Goal: Task Accomplishment & Management: Use online tool/utility

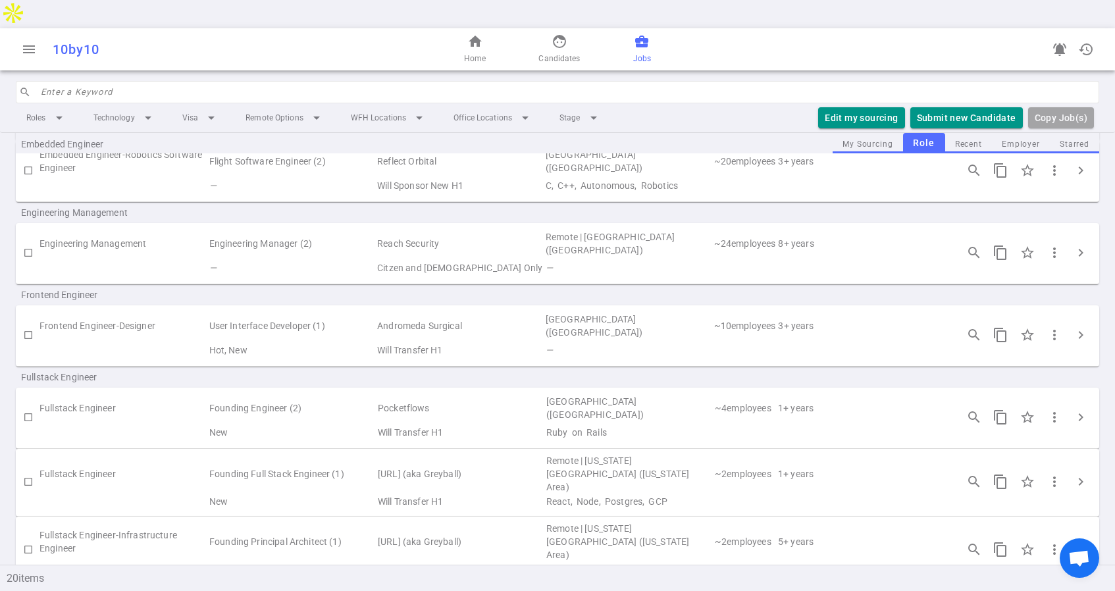
scroll to position [445, 0]
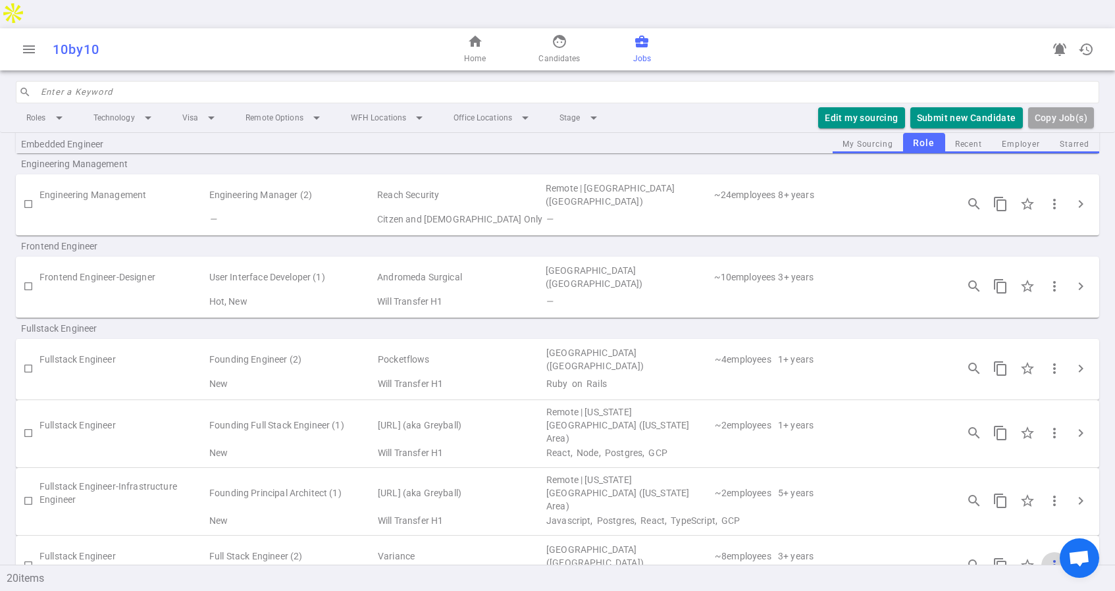
click at [1048, 557] on span "more_vert" at bounding box center [1054, 565] width 16 height 16
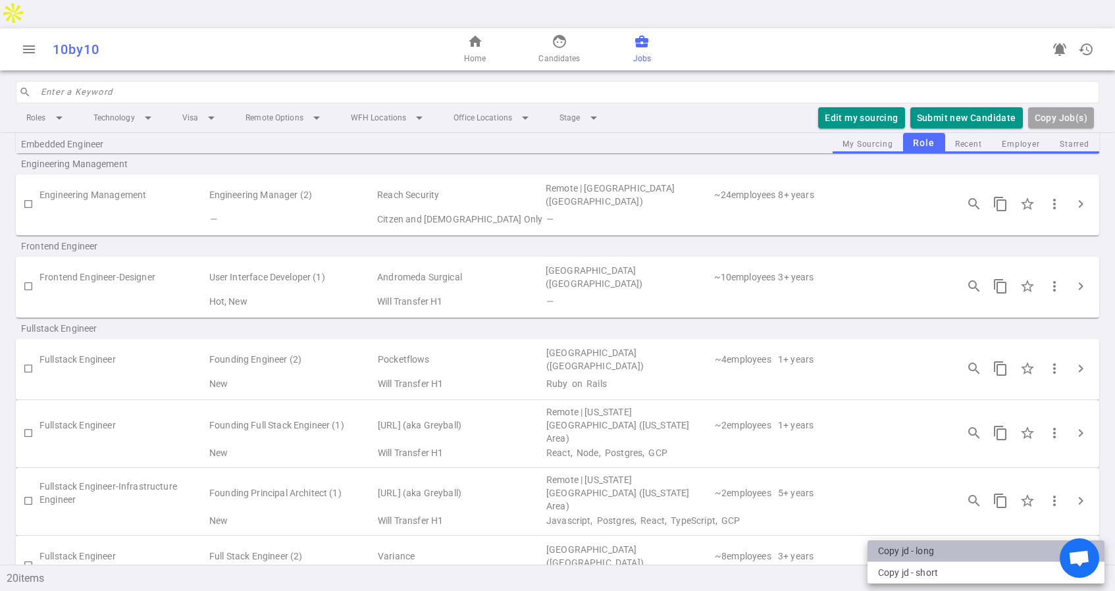
click at [934, 548] on li "Copy JD - long" at bounding box center [985, 551] width 237 height 22
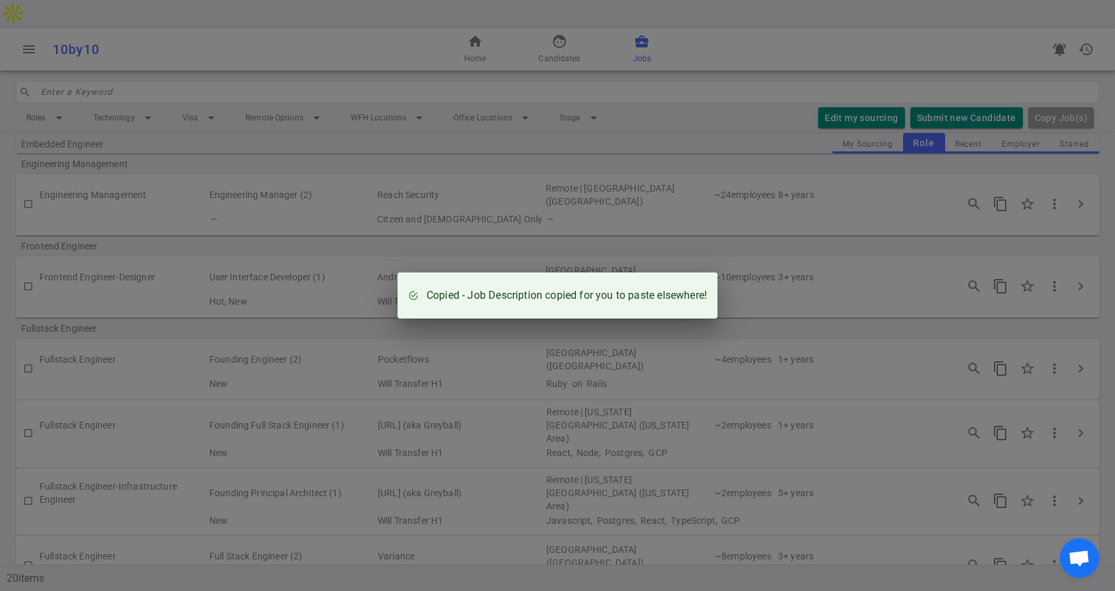
click at [740, 87] on div "Copied - Job Description copied for you to paste elsewhere!" at bounding box center [557, 295] width 1115 height 591
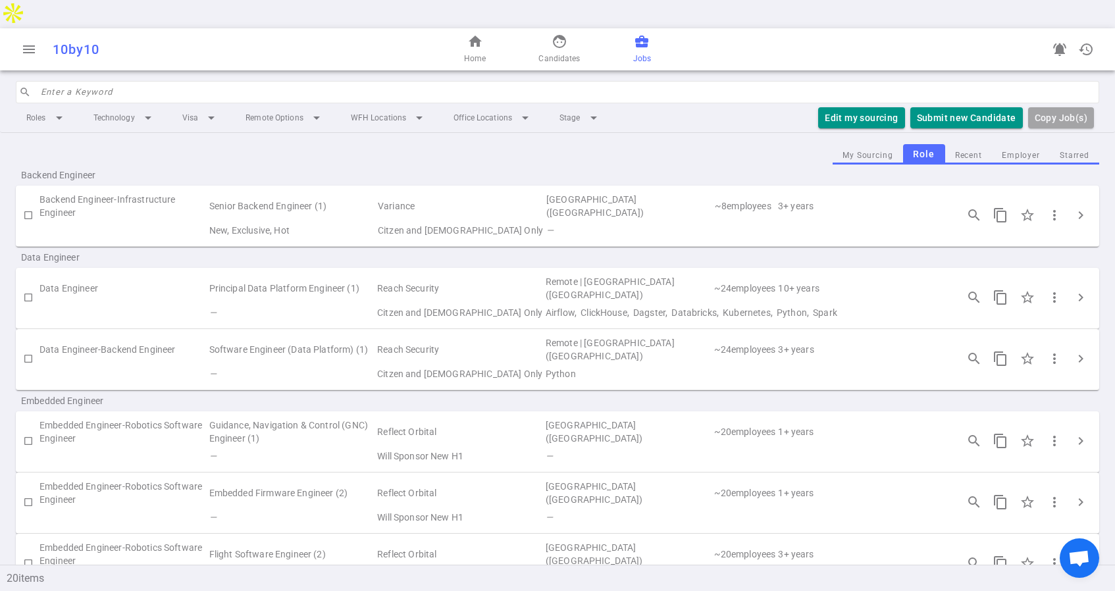
scroll to position [0, 0]
click at [274, 106] on li "Remote Options arrow_drop_down" at bounding box center [285, 118] width 100 height 24
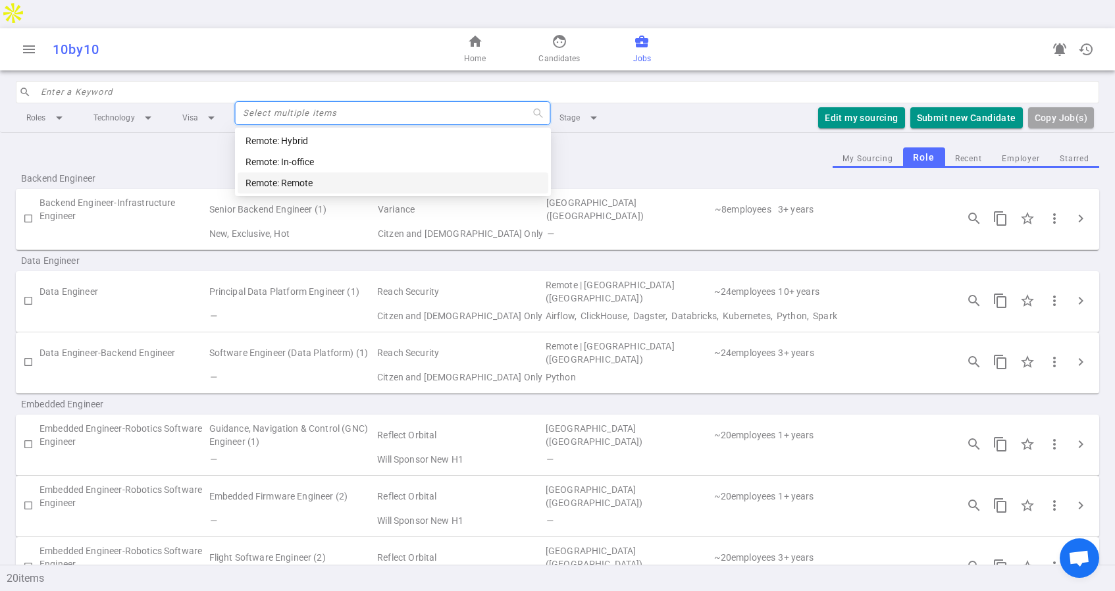
click at [297, 180] on div "Remote: Remote" at bounding box center [392, 183] width 295 height 14
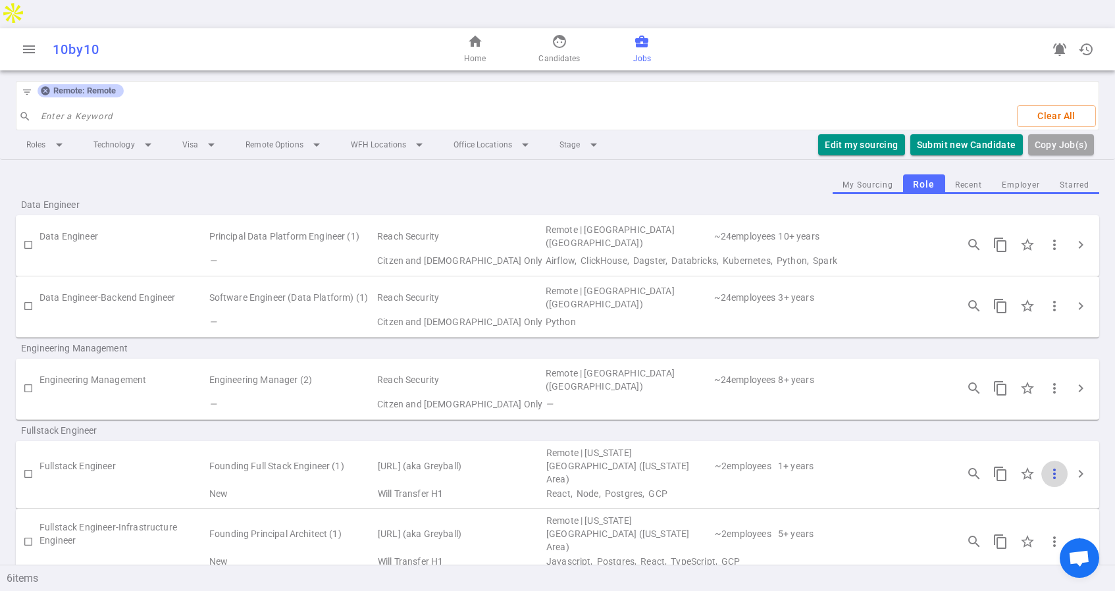
click at [1055, 466] on span "more_vert" at bounding box center [1054, 474] width 16 height 16
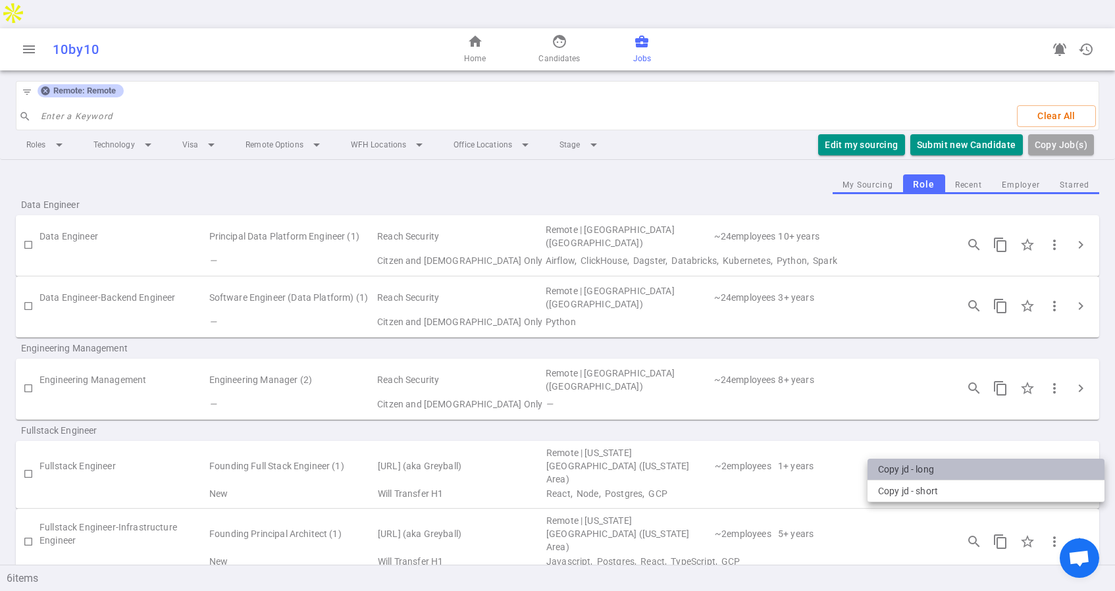
click at [926, 468] on li "Copy JD - long" at bounding box center [985, 470] width 237 height 22
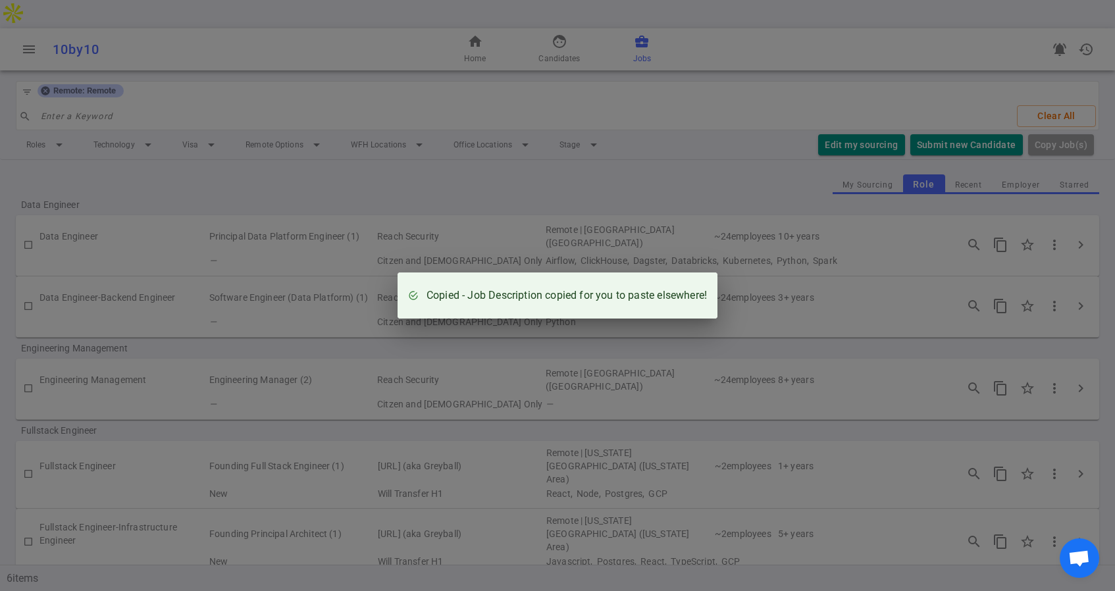
click at [574, 349] on div "Copied - Job Description copied for you to paste elsewhere!" at bounding box center [557, 295] width 1115 height 591
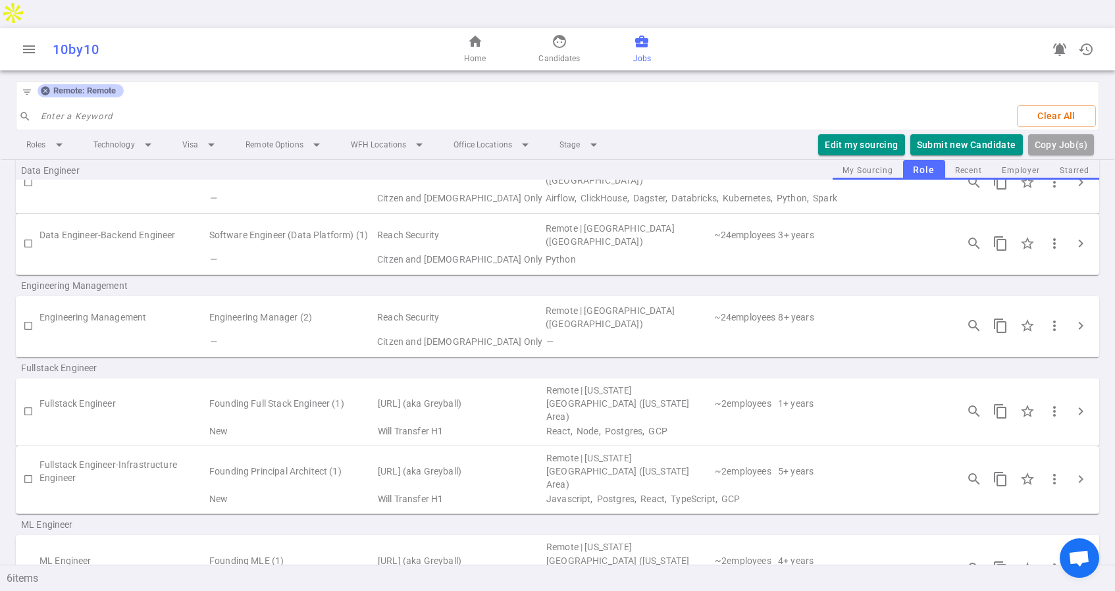
scroll to position [66, 0]
click at [1078, 399] on span "chevron_right" at bounding box center [1081, 407] width 16 height 16
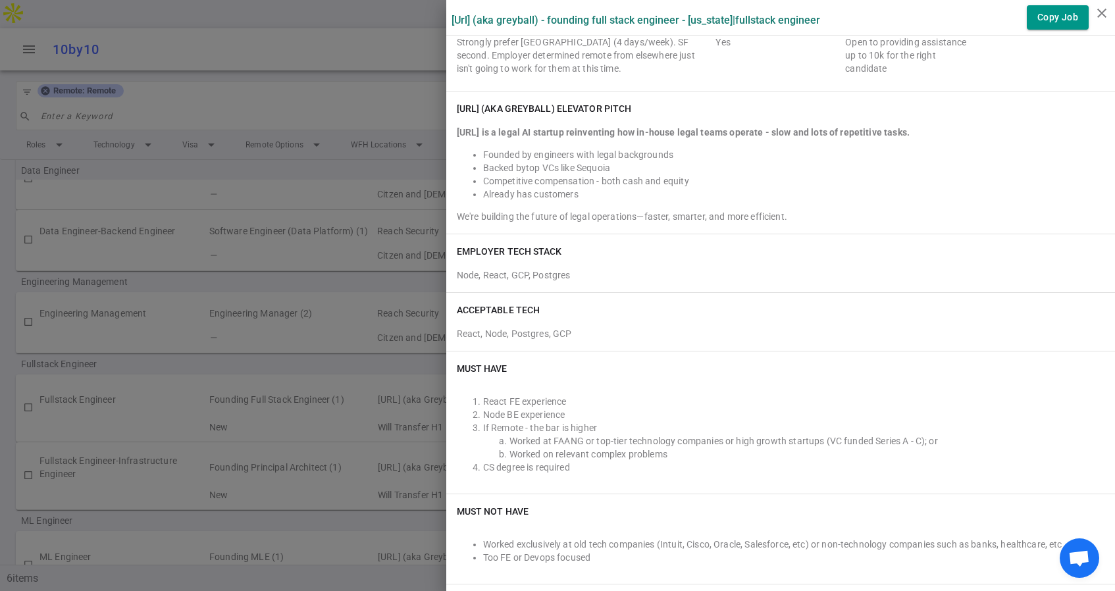
scroll to position [0, 0]
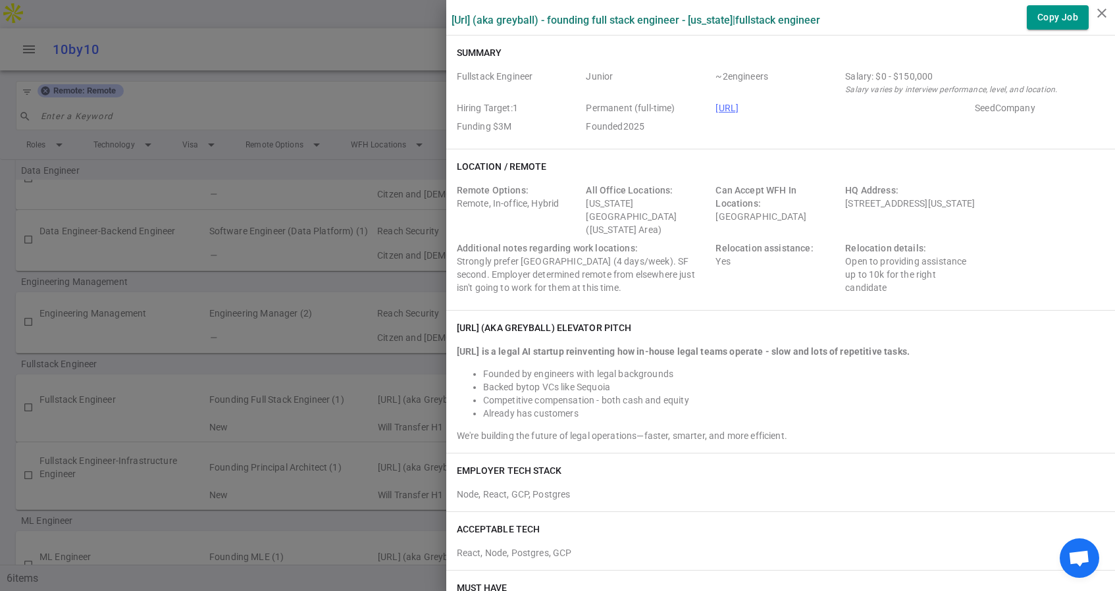
click at [738, 107] on link "[URL]" at bounding box center [726, 108] width 23 height 11
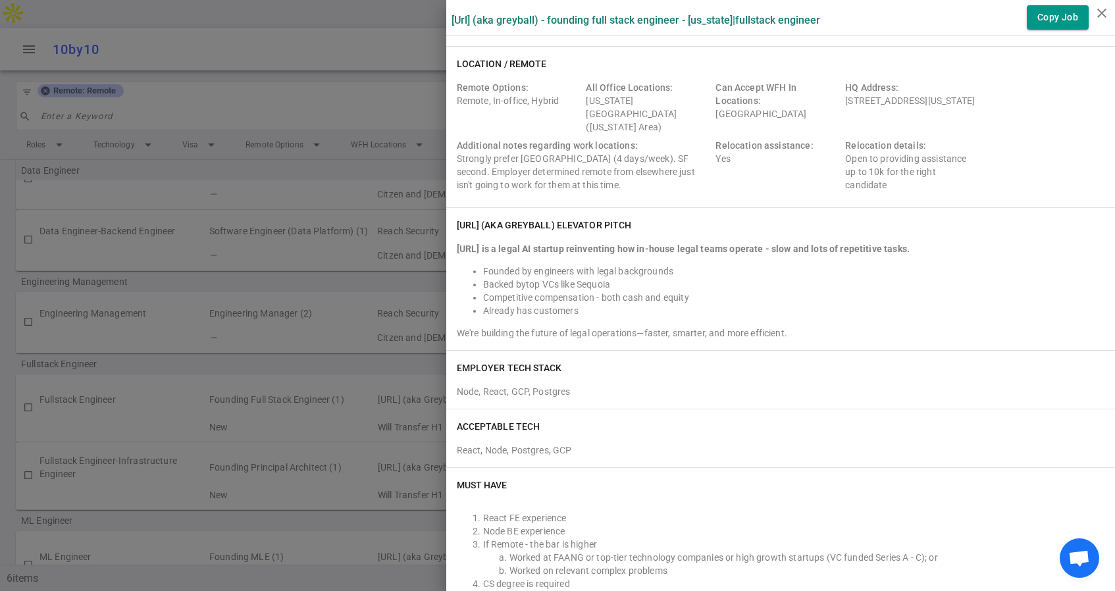
scroll to position [104, 0]
click at [1096, 11] on icon "close" at bounding box center [1102, 13] width 16 height 16
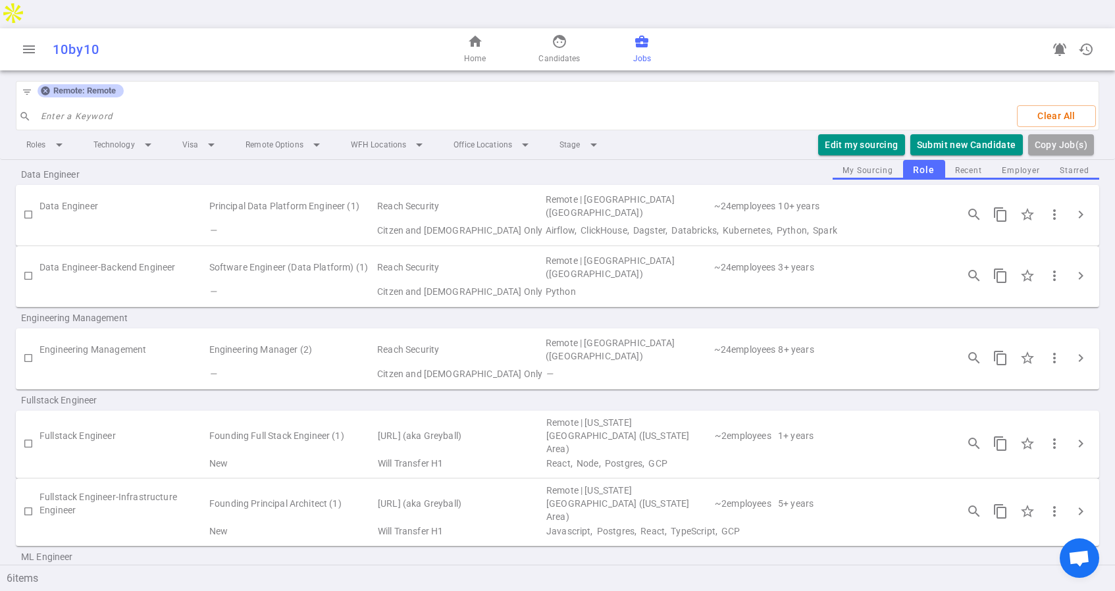
scroll to position [0, 0]
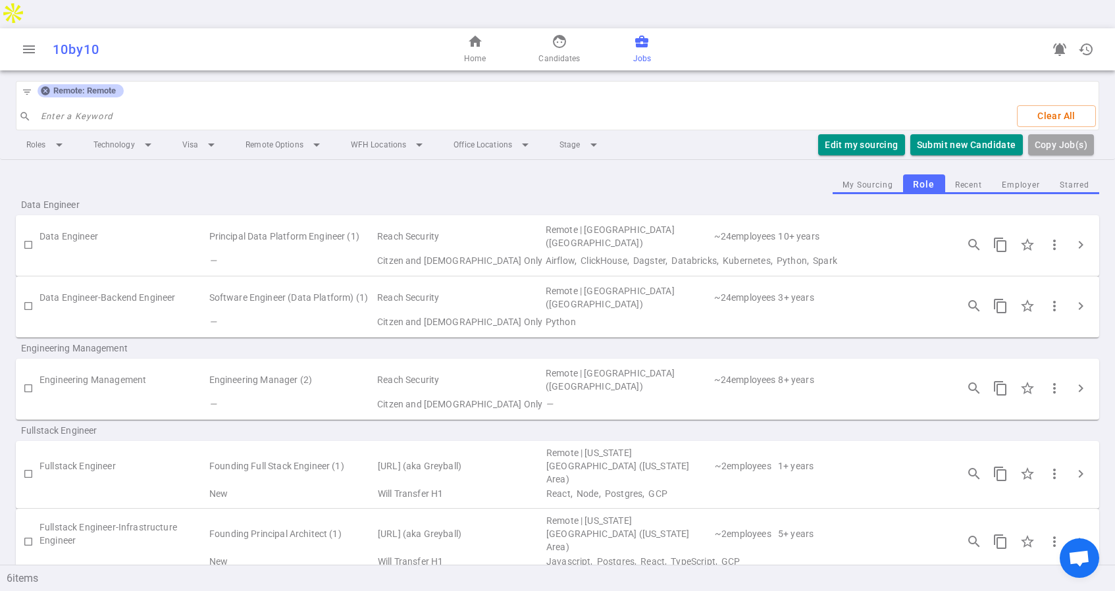
click at [49, 86] on icon at bounding box center [45, 91] width 11 height 11
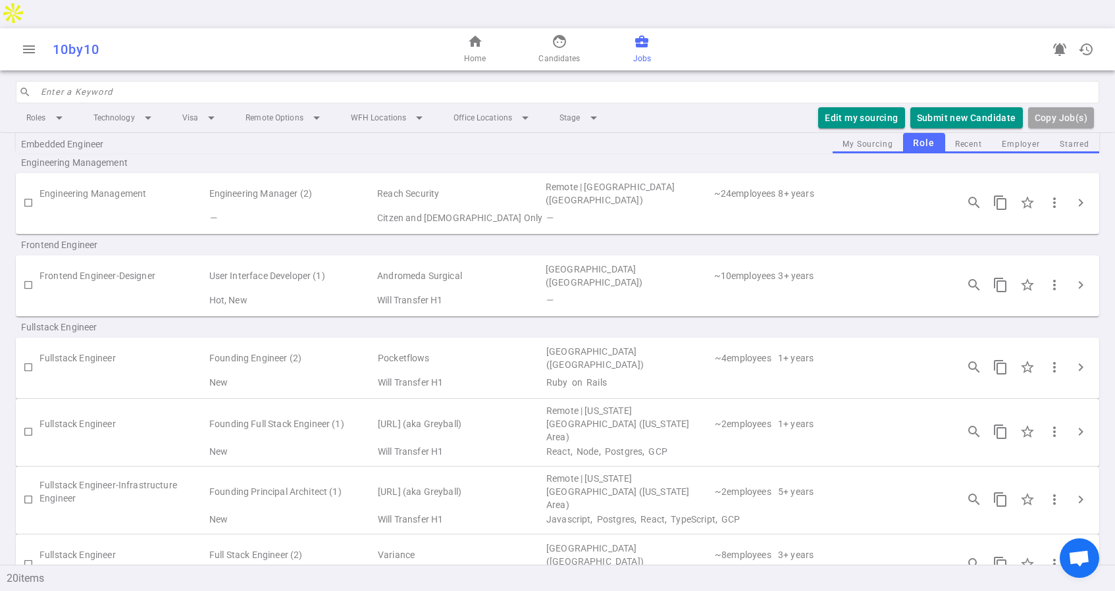
scroll to position [428, 0]
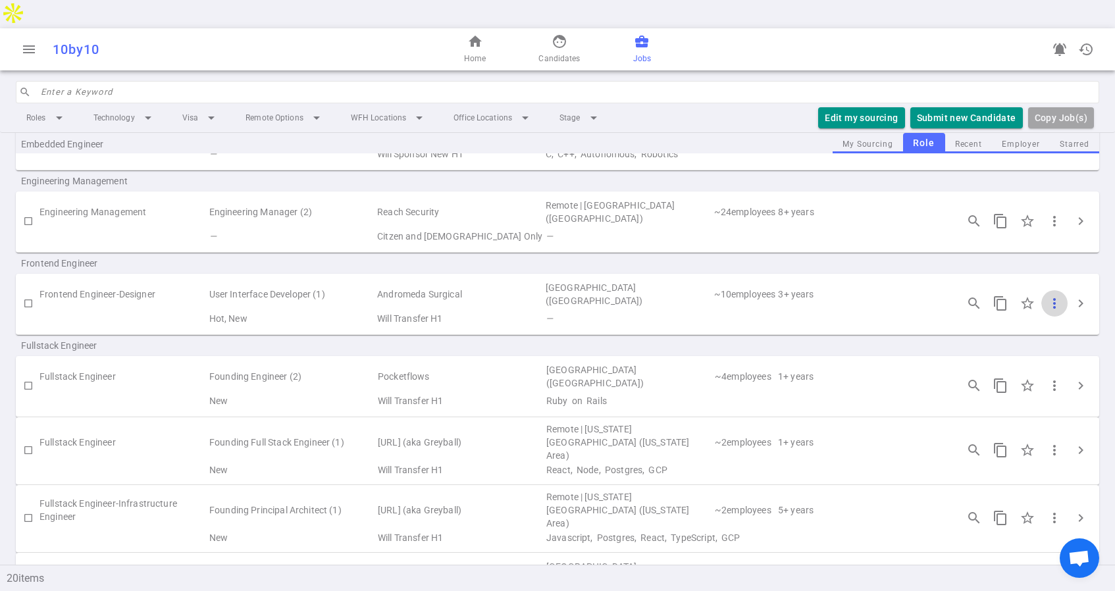
click at [1056, 295] on span "more_vert" at bounding box center [1054, 303] width 16 height 16
click at [922, 257] on div at bounding box center [557, 295] width 1115 height 591
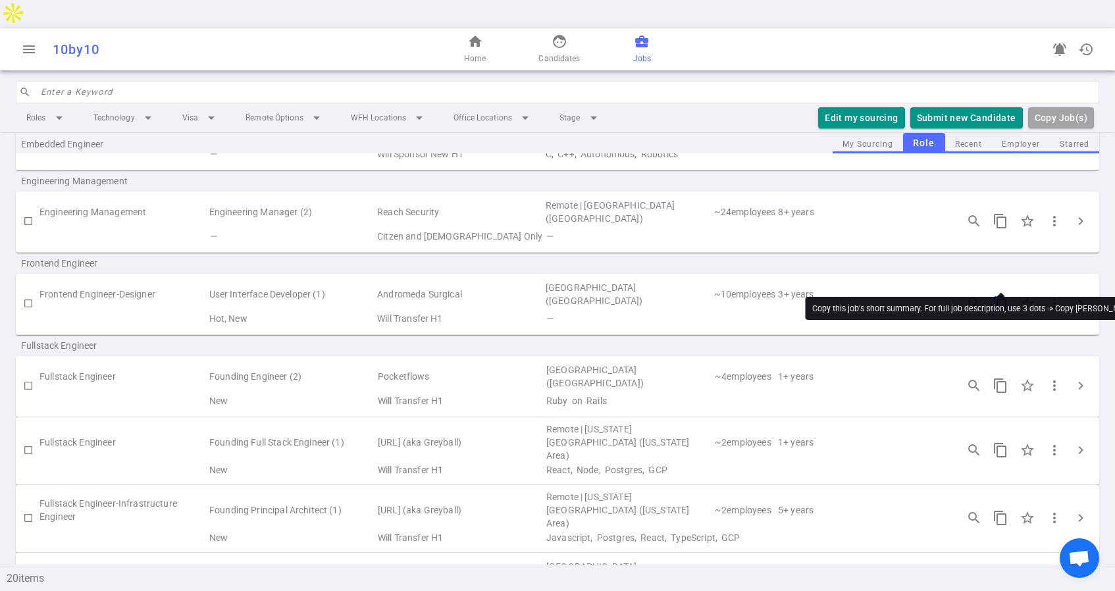
click at [998, 295] on span "content_copy" at bounding box center [1000, 303] width 16 height 16
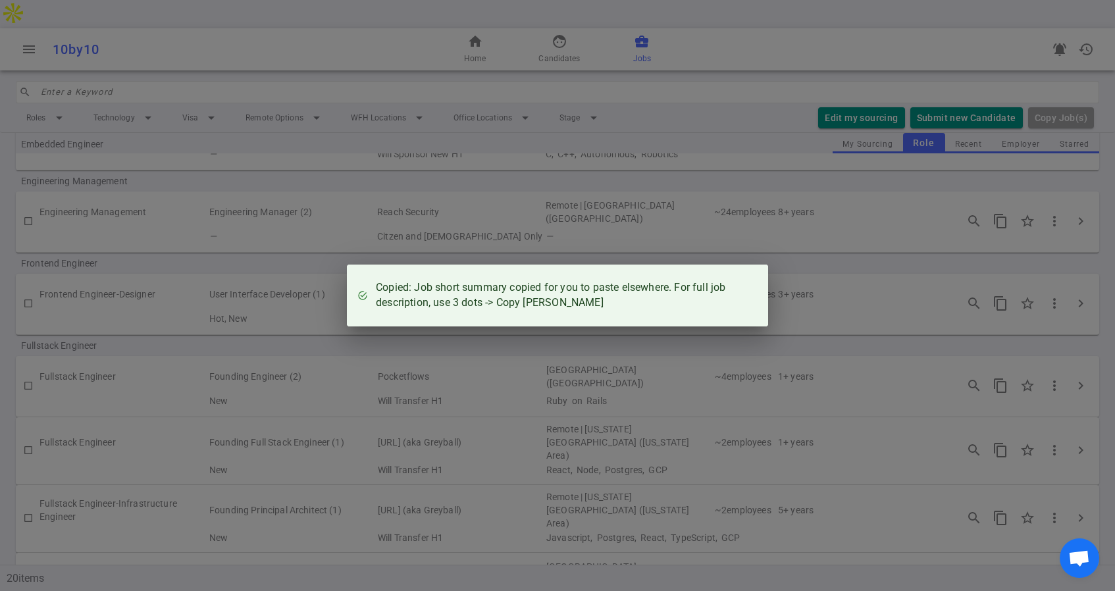
click at [867, 245] on div "Copied: Job short summary copied for you to paste elsewhere. For full job descr…" at bounding box center [557, 295] width 1115 height 591
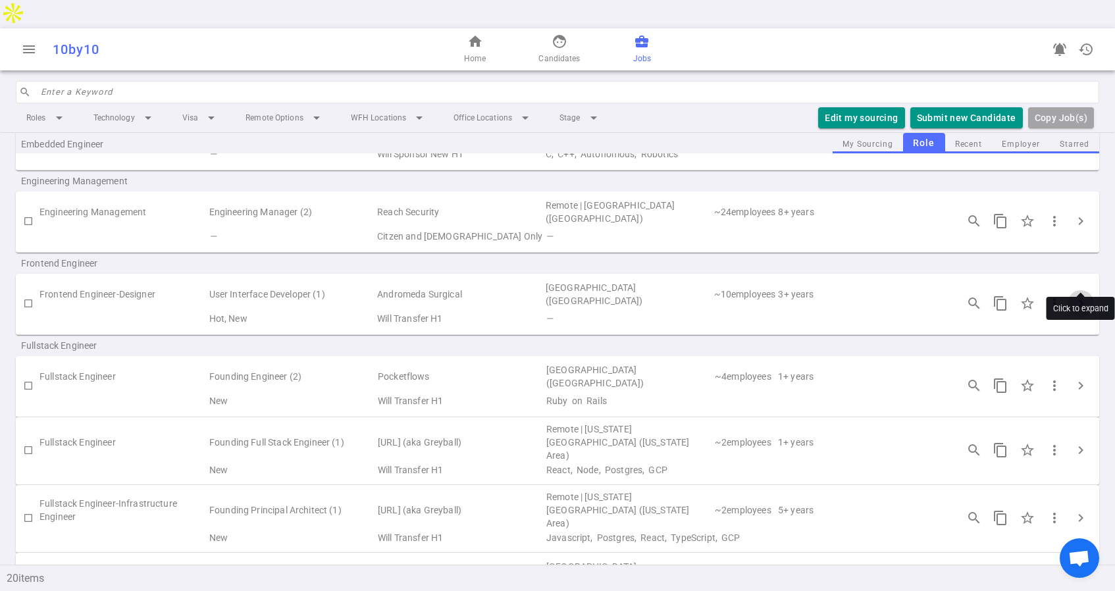
click at [1081, 295] on span "chevron_right" at bounding box center [1081, 303] width 16 height 16
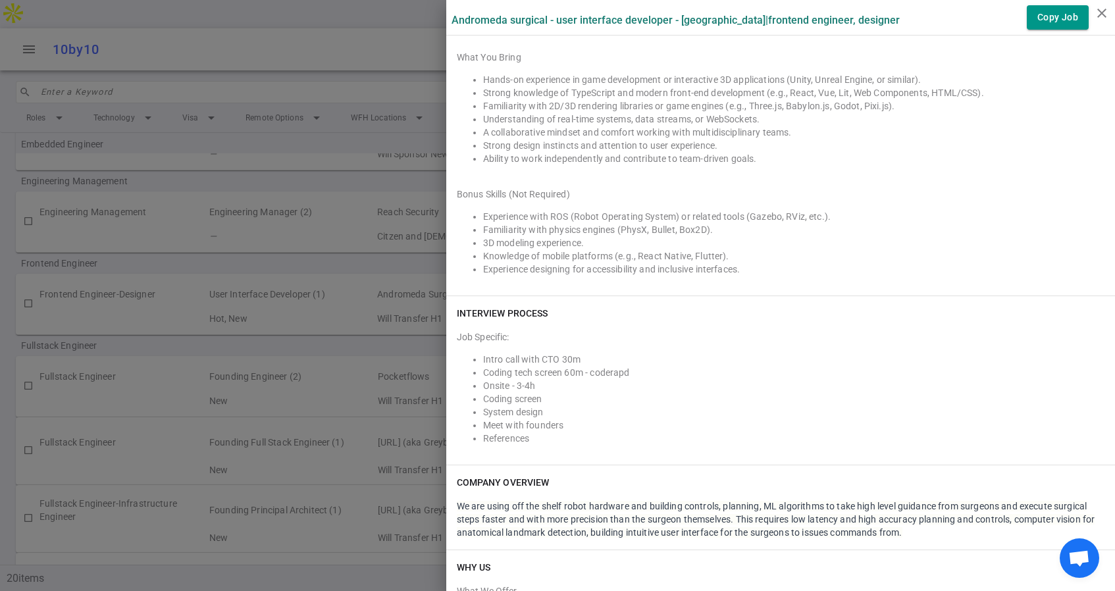
scroll to position [1778, 0]
click at [1098, 11] on icon "close" at bounding box center [1102, 13] width 16 height 16
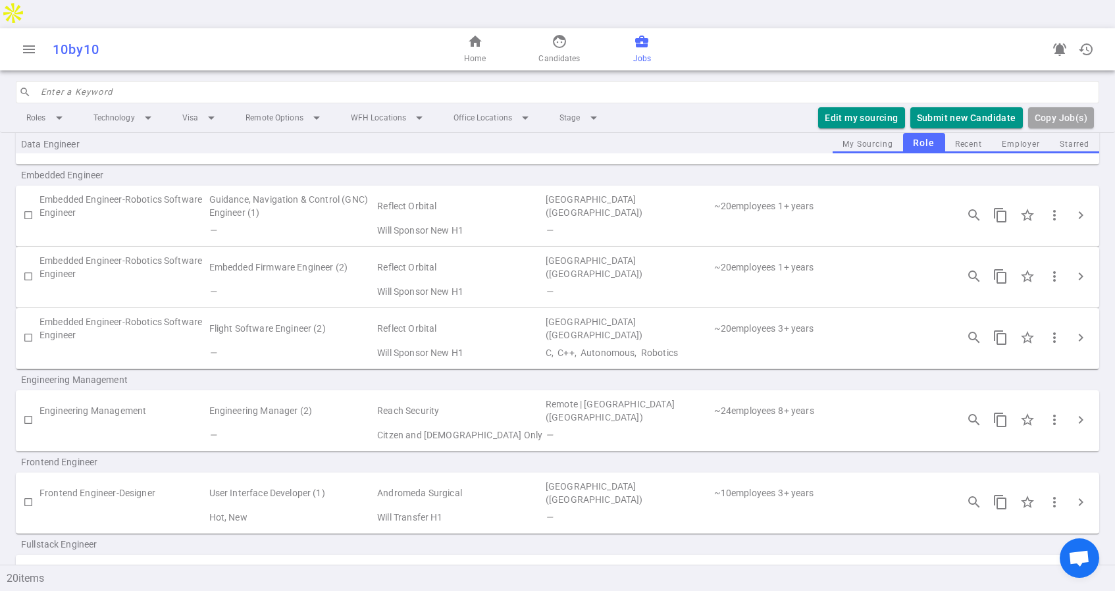
scroll to position [0, 0]
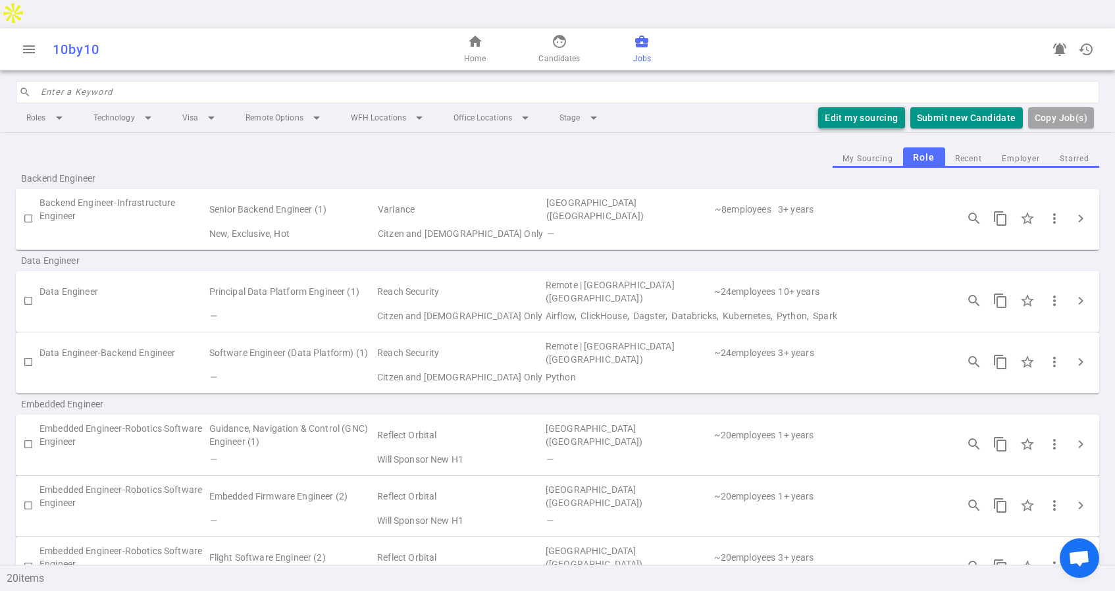
click at [859, 107] on button "Edit my sourcing" at bounding box center [861, 118] width 86 height 22
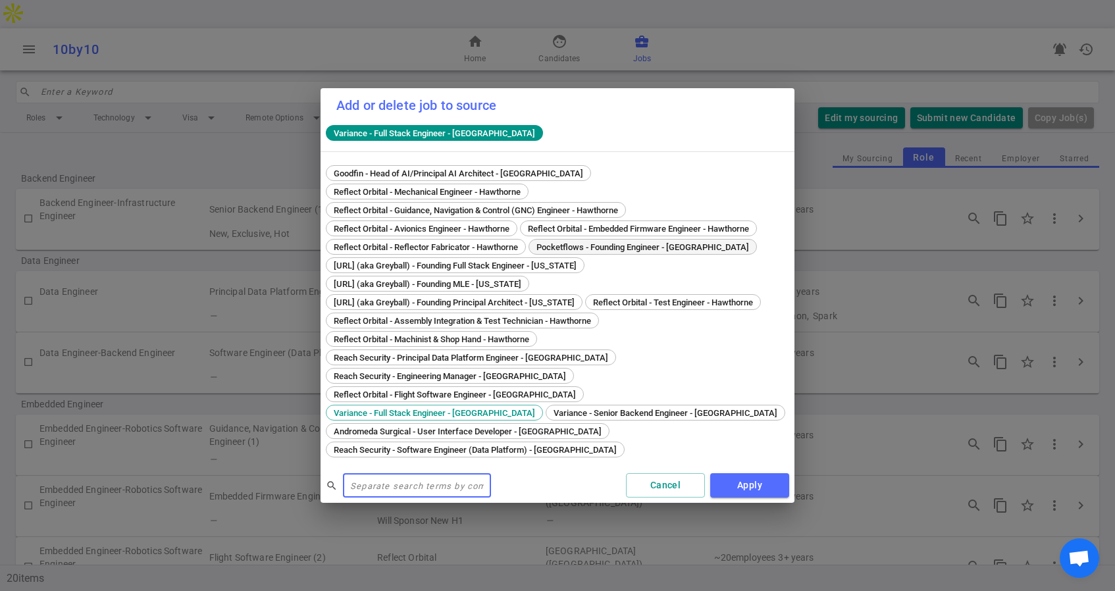
click at [680, 247] on span "Pocketflows - Founding Engineer - [GEOGRAPHIC_DATA]" at bounding box center [643, 247] width 222 height 10
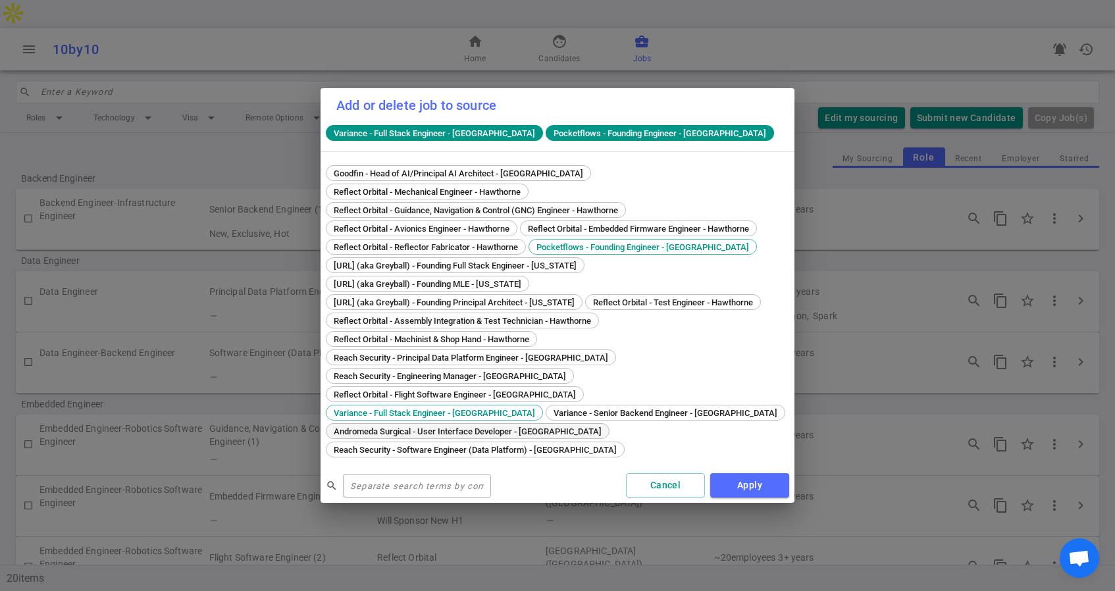
click at [522, 426] on span "Andromeda Surgical - User Interface Developer - [GEOGRAPHIC_DATA]" at bounding box center [467, 431] width 277 height 10
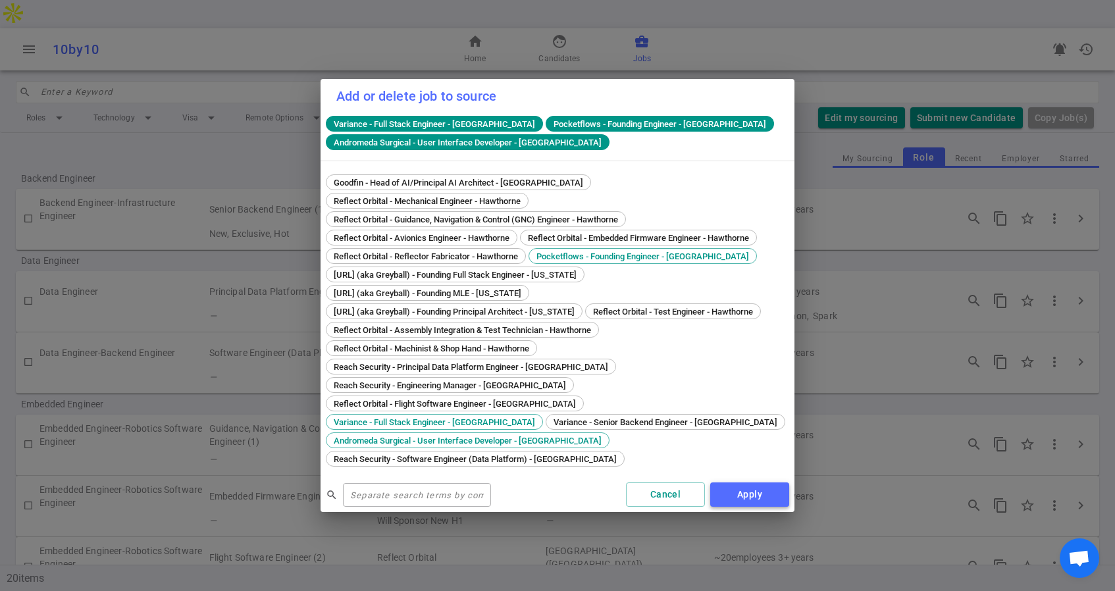
click at [752, 482] on button "Apply" at bounding box center [749, 494] width 79 height 24
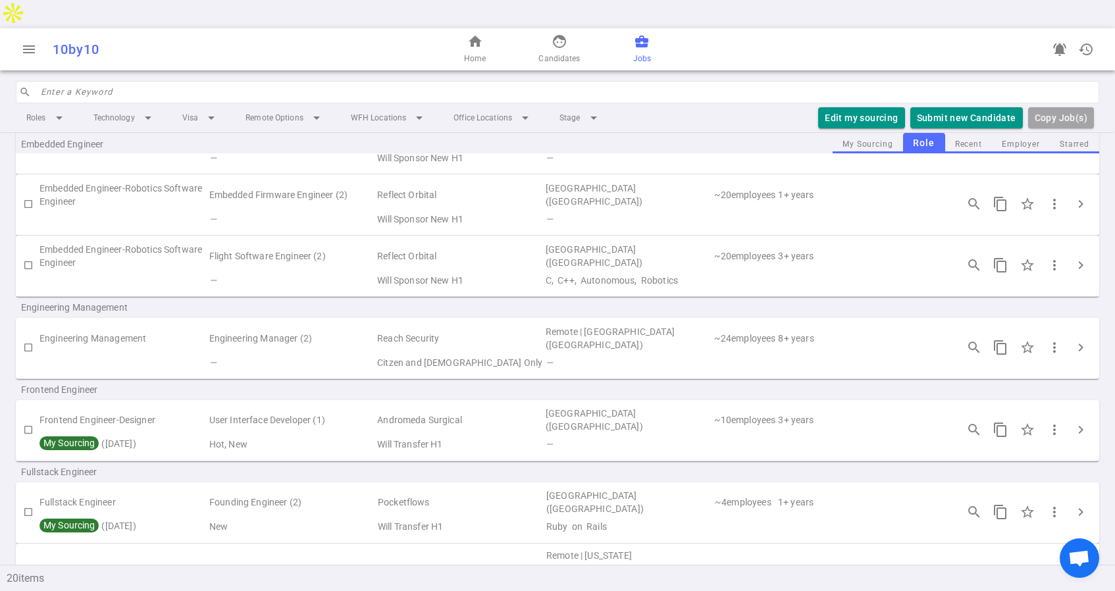
scroll to position [353, 0]
